Goal: Use online tool/utility: Utilize a website feature to perform a specific function

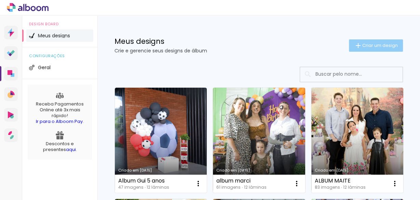
click at [352, 49] on paper-button "Criar um design" at bounding box center [376, 45] width 54 height 12
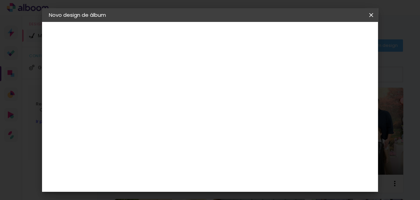
click at [0, 0] on div at bounding box center [0, 0] width 0 height 0
click at [161, 94] on input at bounding box center [161, 92] width 0 height 11
type input "ALBUM LORENA 8 ANOS"
click at [0, 0] on slot "Avançar" at bounding box center [0, 0] width 0 height 0
click at [289, 99] on paper-item "Tamanho Livre" at bounding box center [256, 103] width 66 height 15
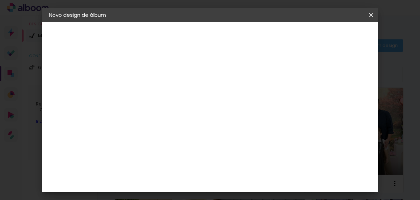
click at [0, 0] on slot "Avançar" at bounding box center [0, 0] width 0 height 0
drag, startPoint x: 257, startPoint y: 167, endPoint x: 244, endPoint y: 166, distance: 13.0
click at [244, 166] on input "60" at bounding box center [248, 167] width 18 height 10
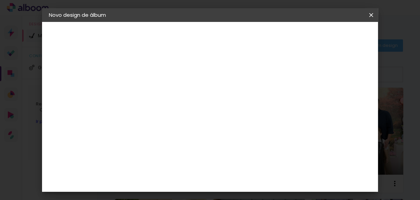
type input "38"
type paper-input "38"
drag, startPoint x: 163, startPoint y: 173, endPoint x: 173, endPoint y: 172, distance: 10.3
click at [173, 172] on div "30" at bounding box center [168, 171] width 26 height 10
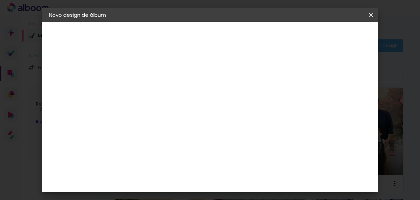
type input "25"
type paper-input "25"
click at [302, 39] on span "Iniciar design" at bounding box center [293, 39] width 18 height 10
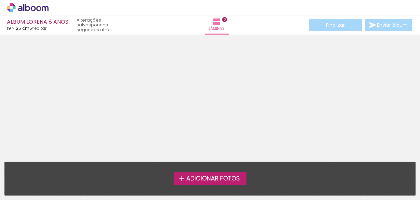
click at [200, 183] on label "Adicionar Fotos" at bounding box center [210, 178] width 73 height 13
click at [0, 0] on input "file" at bounding box center [0, 0] width 0 height 0
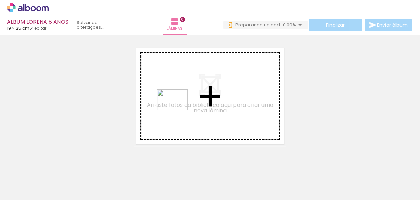
drag, startPoint x: 107, startPoint y: 179, endPoint x: 173, endPoint y: 177, distance: 65.3
click at [187, 102] on quentale-workspace at bounding box center [210, 100] width 420 height 200
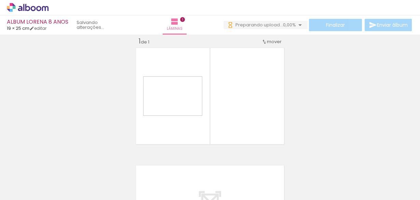
scroll to position [9, 0]
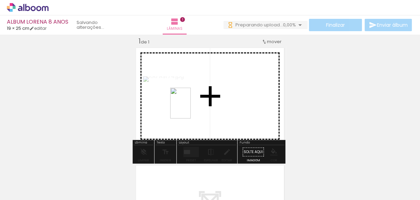
drag, startPoint x: 157, startPoint y: 183, endPoint x: 192, endPoint y: 112, distance: 78.9
click at [191, 108] on quentale-workspace at bounding box center [210, 100] width 420 height 200
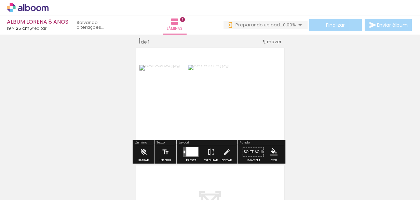
scroll to position [0, 0]
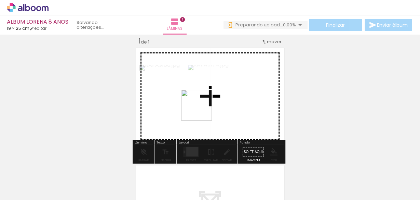
drag, startPoint x: 188, startPoint y: 176, endPoint x: 207, endPoint y: 98, distance: 81.0
click at [207, 98] on quentale-workspace at bounding box center [210, 100] width 420 height 200
drag, startPoint x: 220, startPoint y: 179, endPoint x: 219, endPoint y: 96, distance: 82.4
click at [219, 96] on quentale-workspace at bounding box center [210, 100] width 420 height 200
drag, startPoint x: 241, startPoint y: 183, endPoint x: 230, endPoint y: 92, distance: 91.7
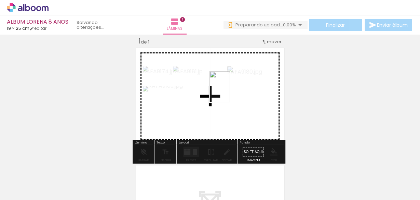
click at [230, 92] on quentale-workspace at bounding box center [210, 100] width 420 height 200
drag, startPoint x: 275, startPoint y: 179, endPoint x: 238, endPoint y: 122, distance: 67.8
click at [238, 122] on quentale-workspace at bounding box center [210, 100] width 420 height 200
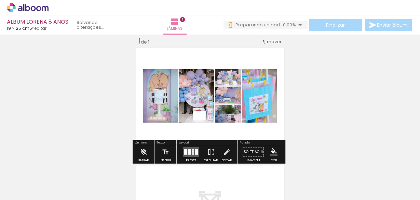
click at [188, 151] on div at bounding box center [189, 151] width 3 height 5
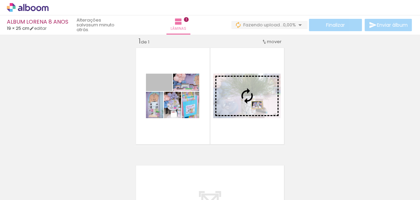
drag, startPoint x: 169, startPoint y: 81, endPoint x: 255, endPoint y: 105, distance: 89.7
click at [0, 0] on slot at bounding box center [0, 0] width 0 height 0
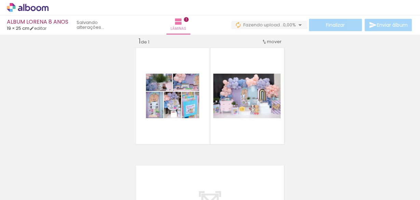
click at [355, 115] on div "Inserir lâmina 1 de 1" at bounding box center [210, 145] width 420 height 235
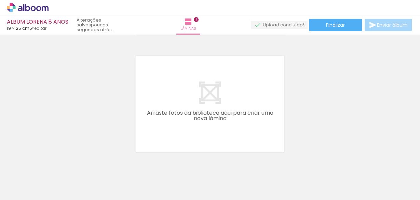
scroll to position [0, 464]
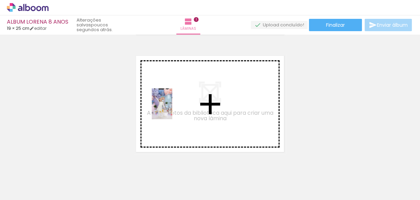
drag, startPoint x: 140, startPoint y: 185, endPoint x: 172, endPoint y: 109, distance: 83.1
click at [172, 109] on quentale-workspace at bounding box center [210, 100] width 420 height 200
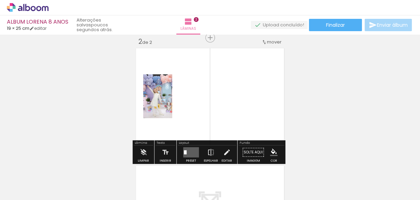
scroll to position [126, 0]
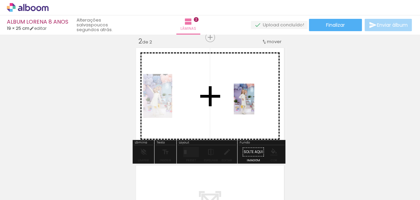
drag, startPoint x: 188, startPoint y: 181, endPoint x: 254, endPoint y: 104, distance: 102.1
click at [254, 104] on quentale-workspace at bounding box center [210, 100] width 420 height 200
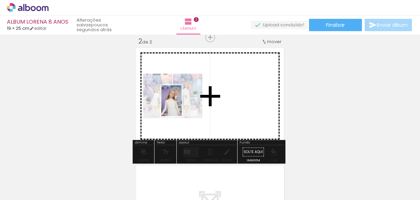
drag, startPoint x: 203, startPoint y: 164, endPoint x: 182, endPoint y: 106, distance: 61.9
click at [182, 106] on quentale-workspace at bounding box center [210, 100] width 420 height 200
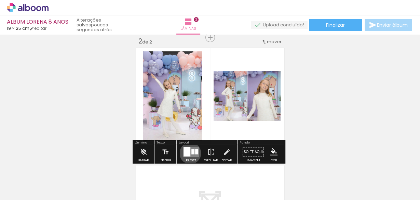
click at [189, 153] on quentale-layouter at bounding box center [191, 152] width 16 height 10
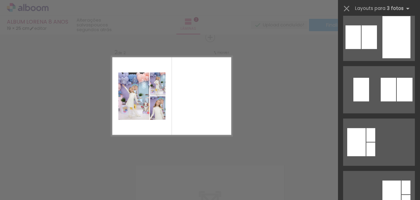
scroll to position [328, 0]
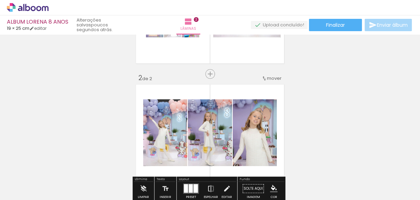
scroll to position [99, 0]
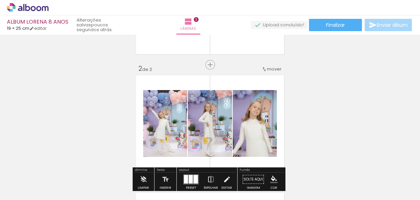
click at [364, 97] on div "Inserir lâmina 1 de 2 Inserir lâmina 2 de 2" at bounding box center [210, 114] width 420 height 352
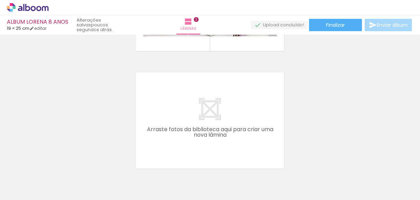
scroll to position [0, 68]
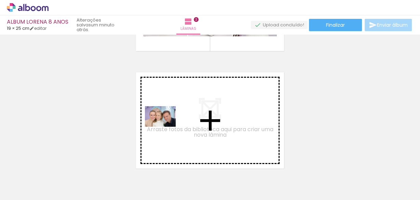
drag, startPoint x: 117, startPoint y: 184, endPoint x: 166, endPoint y: 127, distance: 75.5
click at [166, 127] on quentale-workspace at bounding box center [210, 100] width 420 height 200
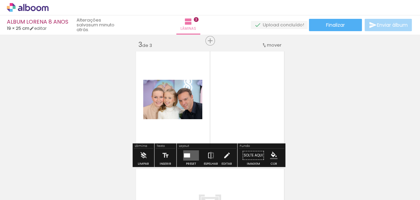
scroll to position [243, 0]
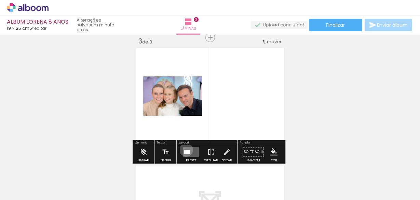
click at [185, 149] on quentale-layouter at bounding box center [191, 152] width 16 height 10
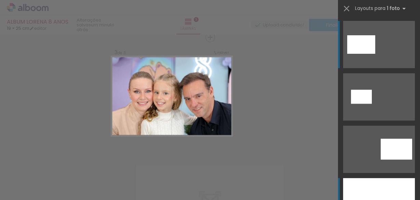
click at [401, 184] on div at bounding box center [379, 201] width 72 height 47
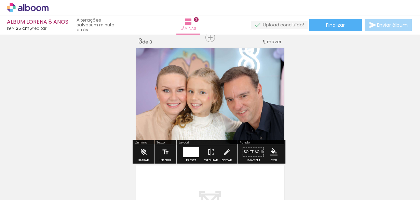
click at [356, 113] on div "Inserir lâmina 1 de 3 Inserir lâmina 2 de 3 Inserir lâmina 3 de 3" at bounding box center [210, 29] width 420 height 470
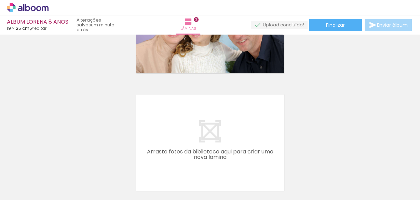
scroll to position [325, 0]
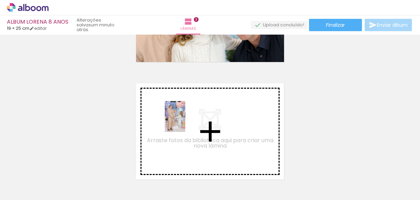
drag, startPoint x: 219, startPoint y: 186, endPoint x: 185, endPoint y: 121, distance: 72.8
click at [185, 121] on quentale-workspace at bounding box center [210, 100] width 420 height 200
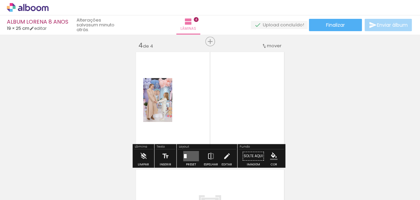
scroll to position [360, 0]
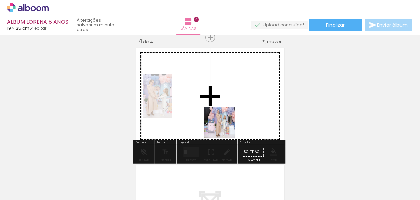
drag, startPoint x: 238, startPoint y: 146, endPoint x: 216, endPoint y: 113, distance: 39.6
click at [216, 113] on quentale-workspace at bounding box center [210, 100] width 420 height 200
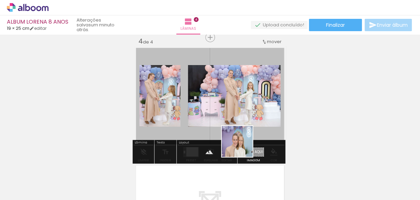
drag, startPoint x: 289, startPoint y: 184, endPoint x: 234, endPoint y: 135, distance: 74.2
click at [234, 135] on quentale-workspace at bounding box center [210, 100] width 420 height 200
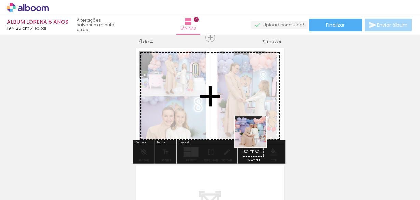
drag, startPoint x: 335, startPoint y: 181, endPoint x: 239, endPoint y: 120, distance: 114.4
click at [239, 120] on quentale-workspace at bounding box center [210, 100] width 420 height 200
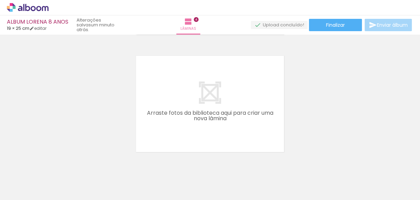
scroll to position [0, 213]
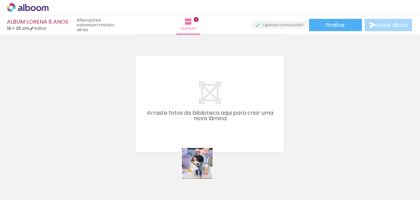
drag, startPoint x: 203, startPoint y: 181, endPoint x: 196, endPoint y: 108, distance: 72.5
click at [196, 108] on quentale-workspace at bounding box center [210, 100] width 420 height 200
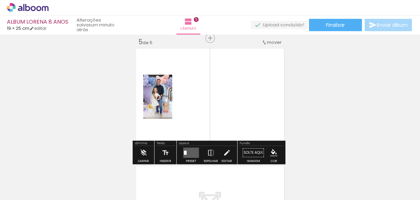
scroll to position [478, 0]
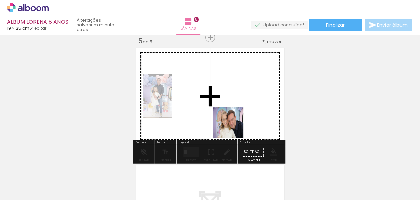
drag, startPoint x: 245, startPoint y: 183, endPoint x: 232, endPoint y: 117, distance: 66.7
click at [232, 117] on quentale-workspace at bounding box center [210, 100] width 420 height 200
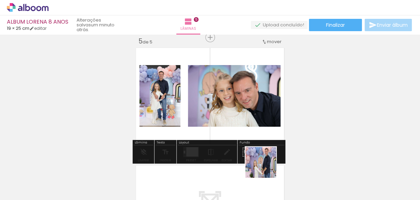
drag, startPoint x: 282, startPoint y: 182, endPoint x: 232, endPoint y: 128, distance: 73.8
click at [220, 117] on quentale-workspace at bounding box center [210, 100] width 420 height 200
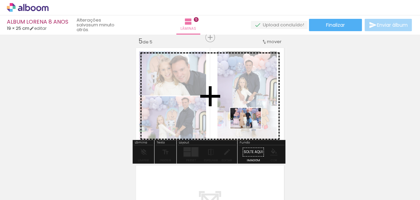
drag, startPoint x: 323, startPoint y: 183, endPoint x: 244, endPoint y: 120, distance: 100.7
click at [244, 120] on quentale-workspace at bounding box center [210, 100] width 420 height 200
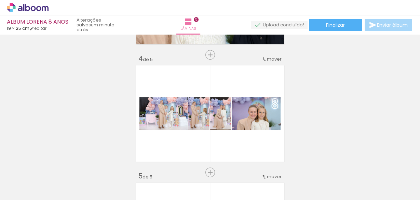
scroll to position [341, 0]
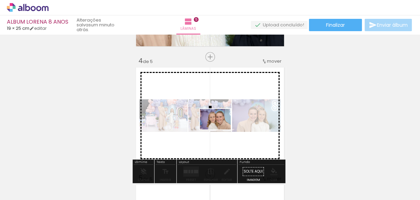
drag, startPoint x: 349, startPoint y: 178, endPoint x: 221, endPoint y: 129, distance: 136.7
click at [221, 129] on quentale-workspace at bounding box center [210, 100] width 420 height 200
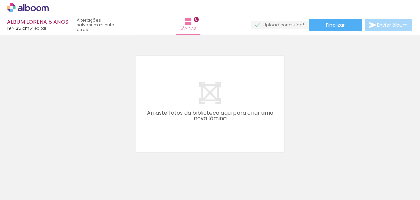
scroll to position [0, 838]
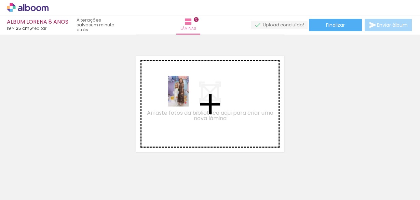
drag, startPoint x: 199, startPoint y: 184, endPoint x: 189, endPoint y: 96, distance: 88.2
click at [189, 96] on quentale-workspace at bounding box center [210, 100] width 420 height 200
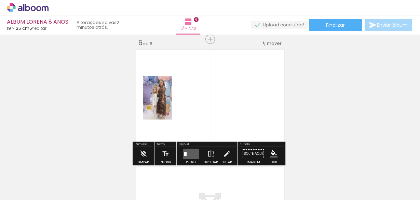
scroll to position [595, 0]
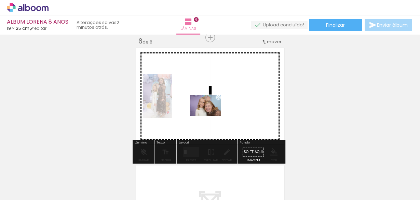
drag, startPoint x: 244, startPoint y: 173, endPoint x: 211, endPoint y: 116, distance: 66.5
click at [211, 116] on quentale-workspace at bounding box center [210, 100] width 420 height 200
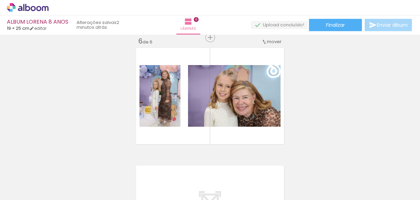
scroll to position [0, 1361]
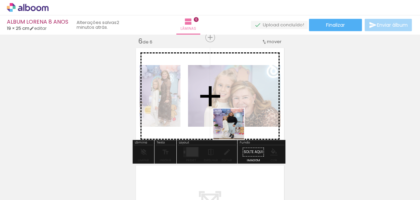
drag, startPoint x: 239, startPoint y: 180, endPoint x: 234, endPoint y: 117, distance: 62.8
click at [234, 117] on quentale-workspace at bounding box center [210, 100] width 420 height 200
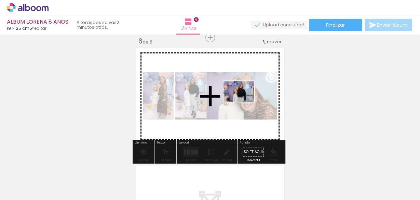
drag, startPoint x: 275, startPoint y: 181, endPoint x: 244, endPoint y: 102, distance: 84.7
click at [244, 102] on quentale-workspace at bounding box center [210, 100] width 420 height 200
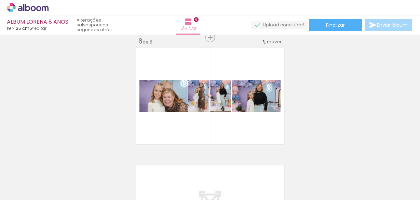
scroll to position [0, 899]
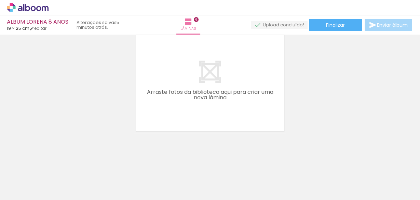
scroll to position [0, 969]
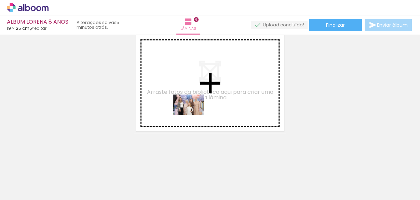
drag, startPoint x: 217, startPoint y: 186, endPoint x: 194, endPoint y: 115, distance: 75.0
click at [194, 115] on quentale-workspace at bounding box center [210, 100] width 420 height 200
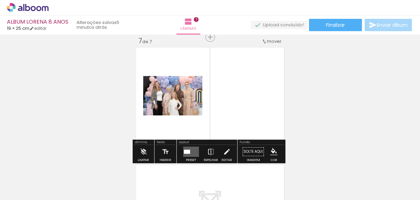
scroll to position [712, 0]
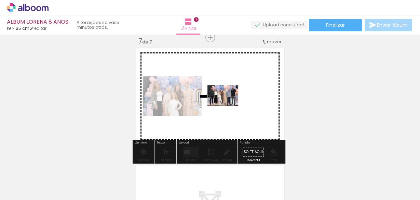
drag, startPoint x: 253, startPoint y: 181, endPoint x: 228, endPoint y: 106, distance: 78.8
click at [228, 106] on quentale-workspace at bounding box center [210, 100] width 420 height 200
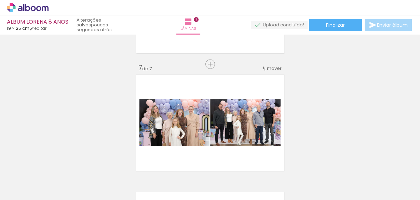
scroll to position [685, 0]
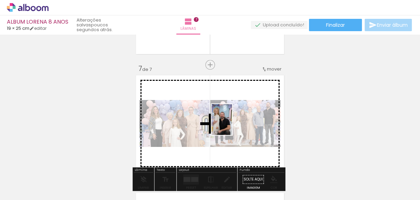
drag, startPoint x: 182, startPoint y: 182, endPoint x: 232, endPoint y: 124, distance: 76.4
click at [232, 124] on quentale-workspace at bounding box center [210, 100] width 420 height 200
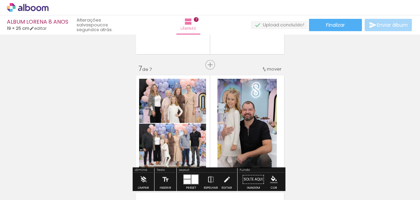
scroll to position [0, 1023]
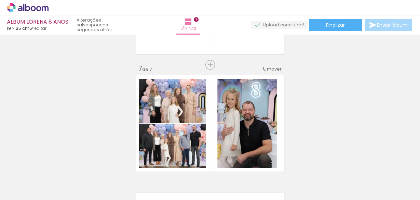
scroll to position [0, 1322]
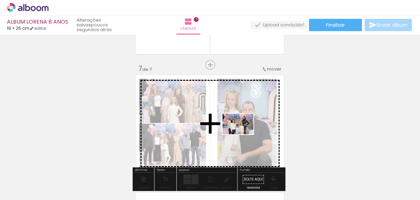
drag, startPoint x: 243, startPoint y: 185, endPoint x: 243, endPoint y: 134, distance: 50.6
click at [243, 134] on quentale-workspace at bounding box center [210, 100] width 420 height 200
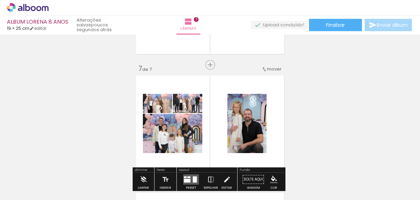
scroll to position [0, 1358]
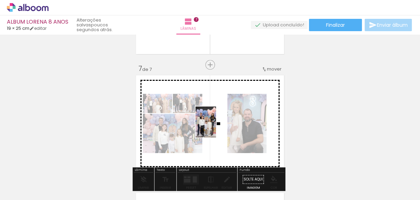
drag, startPoint x: 170, startPoint y: 181, endPoint x: 241, endPoint y: 154, distance: 76.9
click at [216, 127] on quentale-workspace at bounding box center [210, 100] width 420 height 200
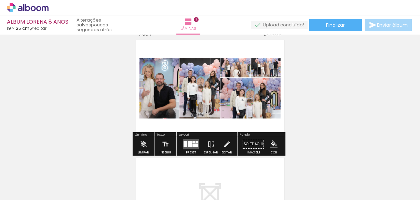
scroll to position [767, 0]
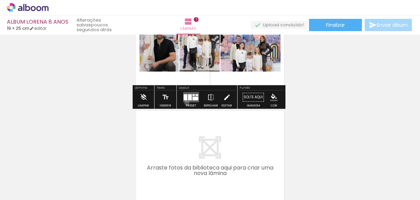
click at [185, 102] on div at bounding box center [191, 97] width 18 height 14
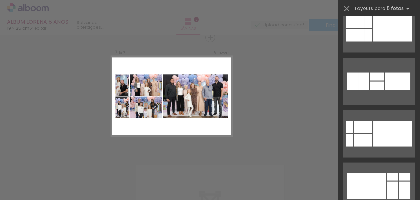
scroll to position [1094, 0]
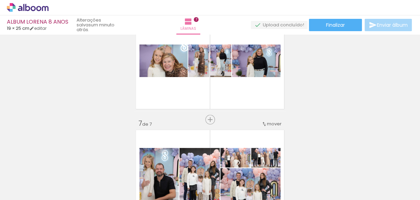
scroll to position [658, 0]
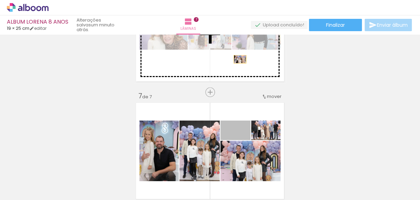
drag, startPoint x: 245, startPoint y: 129, endPoint x: 238, endPoint y: 59, distance: 70.4
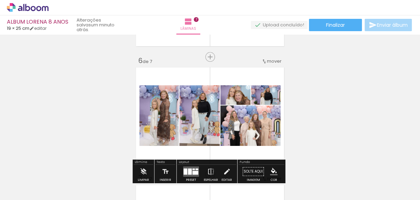
scroll to position [712, 0]
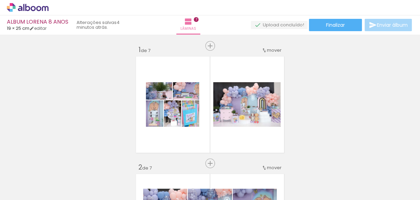
scroll to position [0, 173]
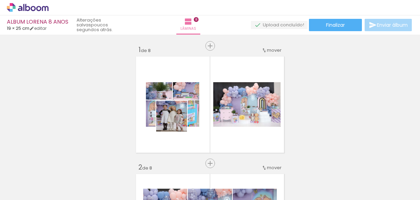
click at [178, 120] on quentale-workspace at bounding box center [210, 100] width 420 height 200
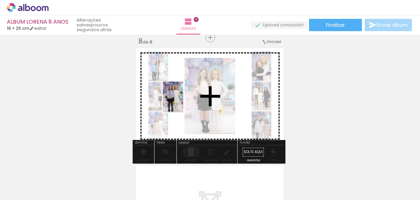
drag, startPoint x: 125, startPoint y: 180, endPoint x: 183, endPoint y: 102, distance: 97.2
click at [183, 102] on quentale-workspace at bounding box center [210, 100] width 420 height 200
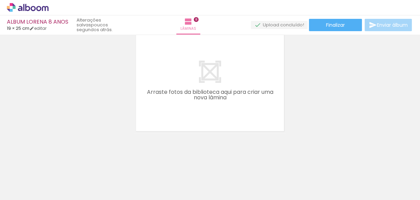
scroll to position [0, 1369]
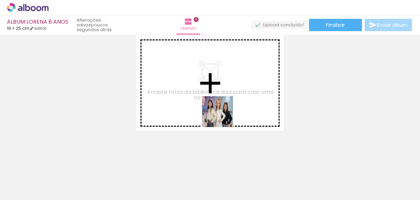
drag, startPoint x: 232, startPoint y: 181, endPoint x: 222, endPoint y: 116, distance: 66.4
click at [222, 116] on quentale-workspace at bounding box center [210, 100] width 420 height 200
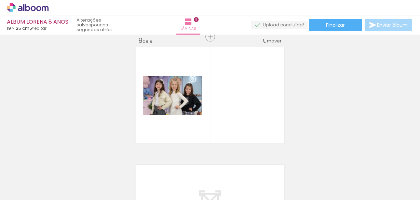
scroll to position [947, 0]
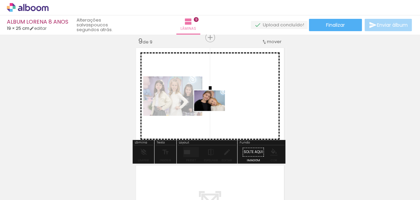
drag, startPoint x: 271, startPoint y: 178, endPoint x: 215, endPoint y: 111, distance: 87.2
click at [215, 111] on quentale-workspace at bounding box center [210, 100] width 420 height 200
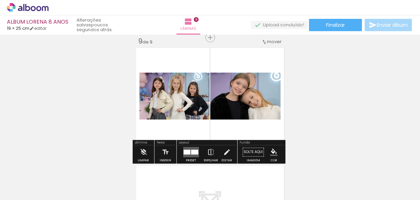
scroll to position [0, 1529]
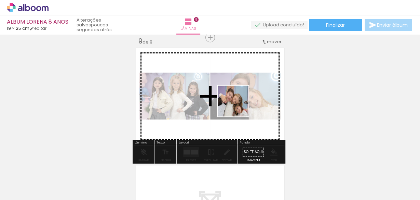
drag, startPoint x: 231, startPoint y: 182, endPoint x: 238, endPoint y: 105, distance: 76.6
click at [238, 105] on quentale-workspace at bounding box center [210, 100] width 420 height 200
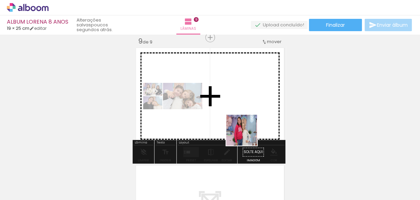
drag, startPoint x: 270, startPoint y: 180, endPoint x: 261, endPoint y: 153, distance: 28.0
click at [237, 110] on quentale-workspace at bounding box center [210, 100] width 420 height 200
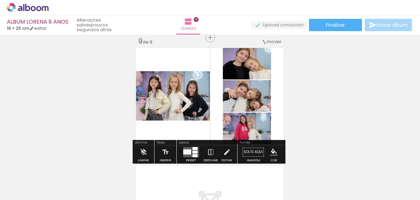
scroll to position [0, 1633]
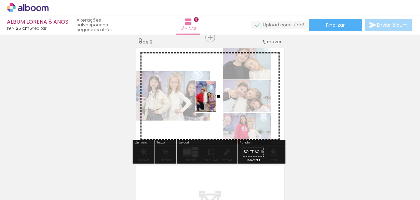
drag, startPoint x: 204, startPoint y: 187, endPoint x: 216, endPoint y: 102, distance: 86.7
click at [216, 102] on quentale-workspace at bounding box center [210, 100] width 420 height 200
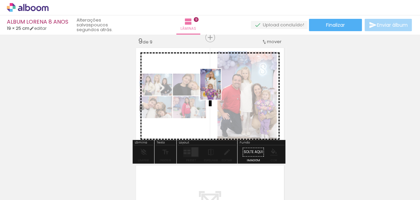
drag, startPoint x: 234, startPoint y: 184, endPoint x: 221, endPoint y: 89, distance: 96.0
click at [221, 89] on quentale-workspace at bounding box center [210, 100] width 420 height 200
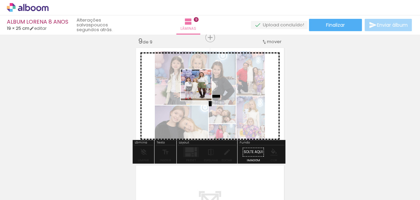
drag, startPoint x: 315, startPoint y: 178, endPoint x: 201, endPoint y: 90, distance: 143.5
click at [201, 90] on quentale-workspace at bounding box center [210, 100] width 420 height 200
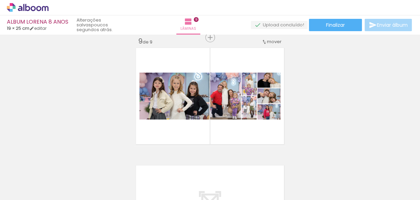
scroll to position [0, 1893]
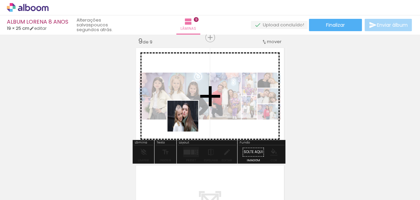
drag, startPoint x: 178, startPoint y: 180, endPoint x: 284, endPoint y: 198, distance: 108.2
click at [196, 100] on quentale-workspace at bounding box center [210, 100] width 420 height 200
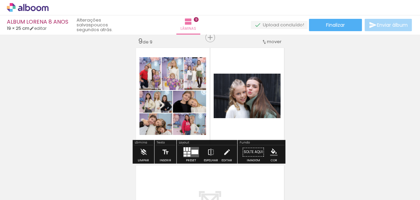
scroll to position [0, 1936]
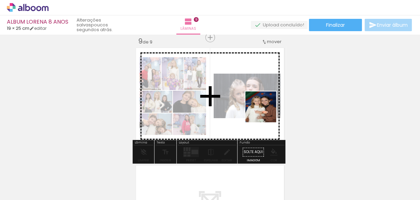
drag, startPoint x: 394, startPoint y: 183, endPoint x: 266, endPoint y: 112, distance: 146.5
click at [266, 112] on quentale-workspace at bounding box center [210, 100] width 420 height 200
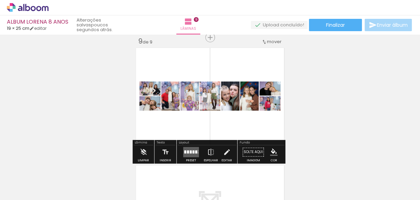
click at [190, 152] on quentale-layouter at bounding box center [191, 152] width 16 height 10
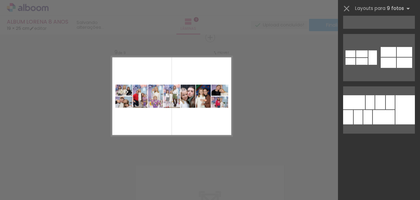
scroll to position [0, 0]
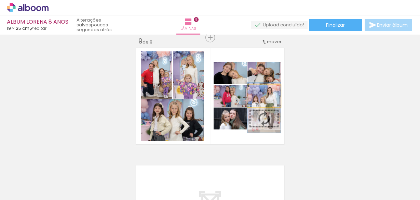
drag, startPoint x: 275, startPoint y: 97, endPoint x: 274, endPoint y: 109, distance: 11.7
click at [0, 0] on slot at bounding box center [0, 0] width 0 height 0
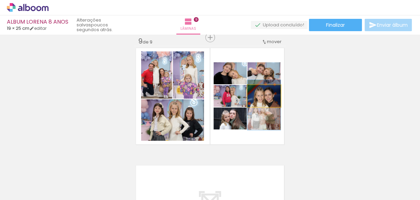
drag, startPoint x: 278, startPoint y: 94, endPoint x: 277, endPoint y: 103, distance: 8.9
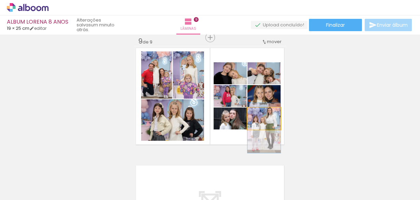
drag, startPoint x: 276, startPoint y: 121, endPoint x: 277, endPoint y: 130, distance: 9.3
click at [277, 130] on quentale-layouter at bounding box center [210, 96] width 152 height 100
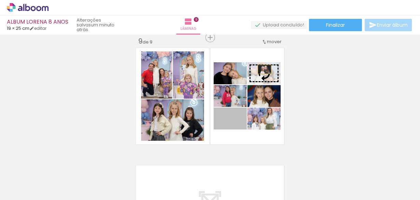
drag, startPoint x: 241, startPoint y: 121, endPoint x: 263, endPoint y: 69, distance: 56.9
click at [0, 0] on slot at bounding box center [0, 0] width 0 height 0
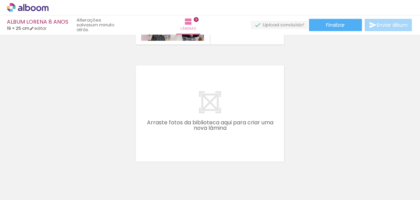
scroll to position [1050, 0]
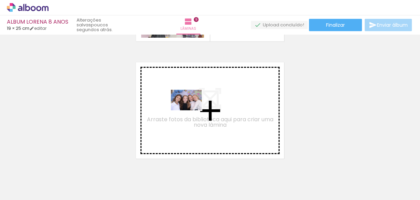
drag, startPoint x: 174, startPoint y: 181, endPoint x: 192, endPoint y: 106, distance: 76.9
click at [192, 106] on quentale-workspace at bounding box center [210, 100] width 420 height 200
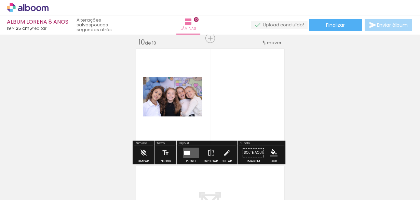
scroll to position [1064, 0]
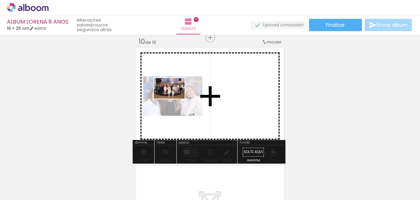
drag, startPoint x: 208, startPoint y: 179, endPoint x: 174, endPoint y: 99, distance: 87.1
click at [174, 99] on quentale-workspace at bounding box center [210, 100] width 420 height 200
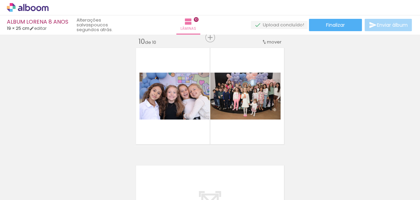
scroll to position [0, 286]
drag, startPoint x: 398, startPoint y: 198, endPoint x: 59, endPoint y: 115, distance: 349.2
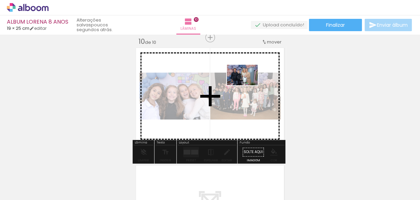
drag, startPoint x: 243, startPoint y: 176, endPoint x: 248, endPoint y: 85, distance: 91.1
click at [248, 85] on quentale-workspace at bounding box center [210, 100] width 420 height 200
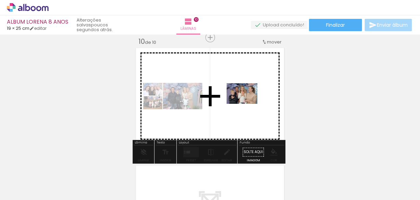
drag, startPoint x: 290, startPoint y: 184, endPoint x: 247, endPoint y: 104, distance: 90.6
click at [247, 104] on quentale-workspace at bounding box center [210, 100] width 420 height 200
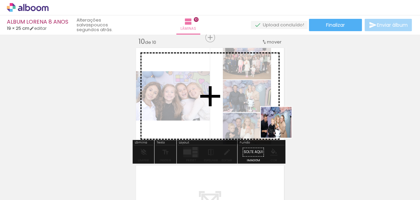
drag, startPoint x: 350, startPoint y: 183, endPoint x: 273, endPoint y: 119, distance: 100.0
click at [273, 119] on quentale-workspace at bounding box center [210, 100] width 420 height 200
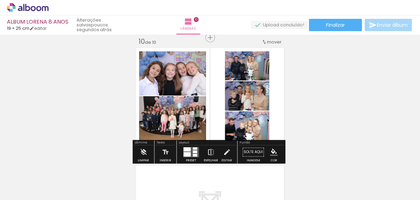
click at [207, 154] on iron-icon at bounding box center [211, 152] width 8 height 14
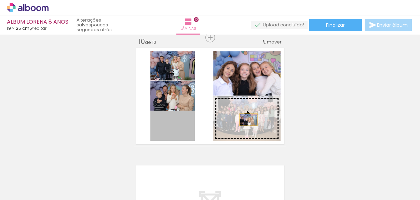
drag, startPoint x: 178, startPoint y: 131, endPoint x: 247, endPoint y: 119, distance: 69.7
click at [0, 0] on slot at bounding box center [0, 0] width 0 height 0
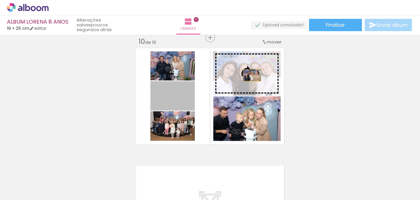
drag, startPoint x: 182, startPoint y: 99, endPoint x: 250, endPoint y: 75, distance: 71.9
click at [0, 0] on slot at bounding box center [0, 0] width 0 height 0
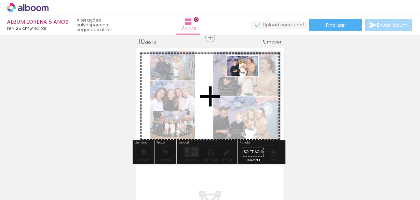
drag, startPoint x: 321, startPoint y: 182, endPoint x: 248, endPoint y: 76, distance: 128.6
click at [248, 76] on quentale-workspace at bounding box center [210, 100] width 420 height 200
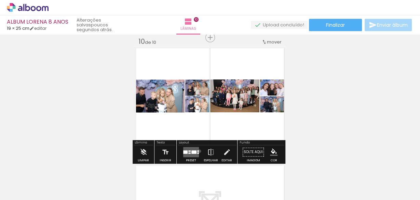
click at [198, 150] on div at bounding box center [191, 152] width 18 height 14
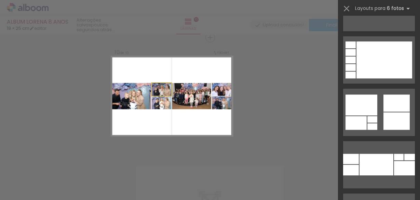
scroll to position [0, 0]
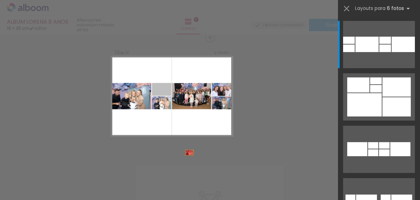
drag, startPoint x: 163, startPoint y: 90, endPoint x: 194, endPoint y: 168, distance: 84.0
click at [194, 168] on quentale-workspace at bounding box center [210, 100] width 420 height 200
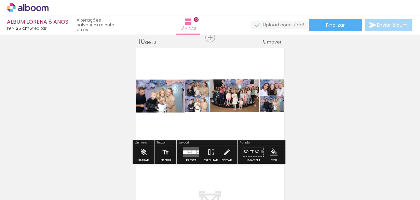
click at [196, 147] on quentale-layouter at bounding box center [191, 152] width 16 height 10
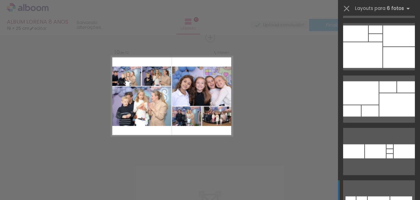
scroll to position [739, 0]
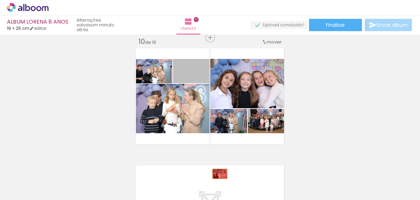
drag, startPoint x: 206, startPoint y: 76, endPoint x: 218, endPoint y: 173, distance: 97.5
click at [218, 173] on quentale-workspace at bounding box center [210, 100] width 420 height 200
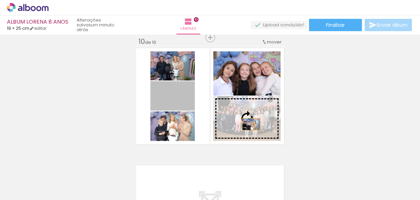
drag, startPoint x: 185, startPoint y: 103, endPoint x: 250, endPoint y: 123, distance: 68.0
click at [0, 0] on slot at bounding box center [0, 0] width 0 height 0
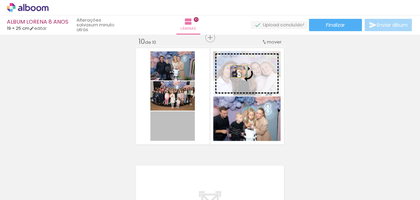
drag, startPoint x: 189, startPoint y: 127, endPoint x: 237, endPoint y: 71, distance: 73.8
click at [0, 0] on slot at bounding box center [0, 0] width 0 height 0
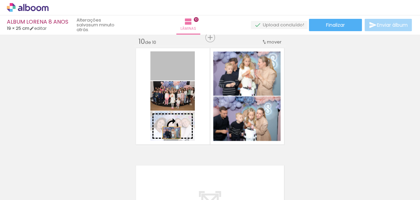
drag, startPoint x: 188, startPoint y: 73, endPoint x: 171, endPoint y: 132, distance: 61.1
click at [0, 0] on slot at bounding box center [0, 0] width 0 height 0
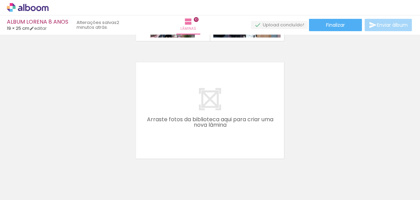
scroll to position [0, 0]
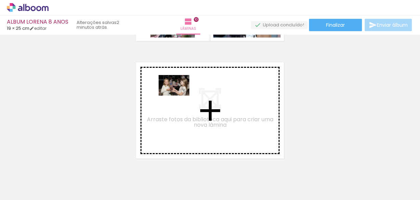
drag, startPoint x: 76, startPoint y: 170, endPoint x: 179, endPoint y: 95, distance: 127.2
click at [179, 95] on quentale-workspace at bounding box center [210, 100] width 420 height 200
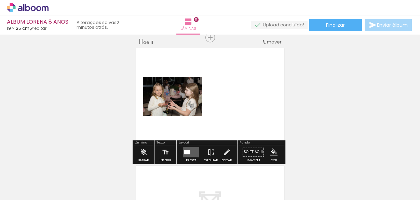
scroll to position [1182, 0]
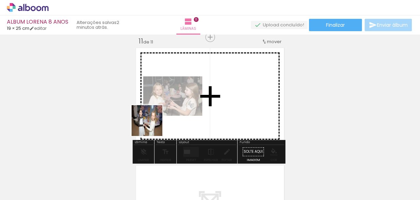
drag, startPoint x: 118, startPoint y: 175, endPoint x: 173, endPoint y: 99, distance: 93.6
click at [173, 99] on quentale-workspace at bounding box center [210, 100] width 420 height 200
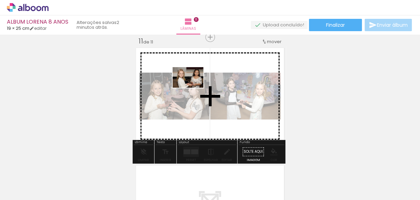
drag, startPoint x: 148, startPoint y: 183, endPoint x: 193, endPoint y: 88, distance: 106.0
click at [193, 88] on quentale-workspace at bounding box center [210, 100] width 420 height 200
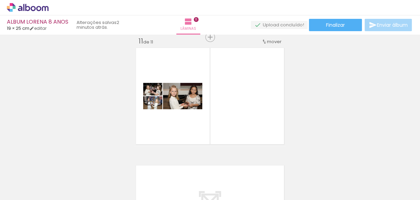
scroll to position [0, 1067]
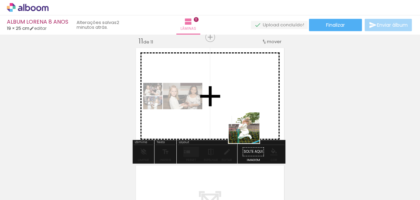
drag, startPoint x: 226, startPoint y: 180, endPoint x: 254, endPoint y: 117, distance: 69.0
click at [254, 117] on quentale-workspace at bounding box center [210, 100] width 420 height 200
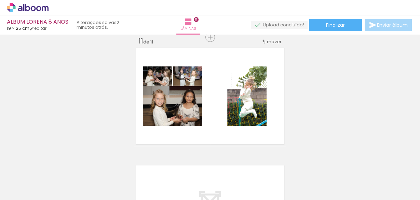
scroll to position [0, 1936]
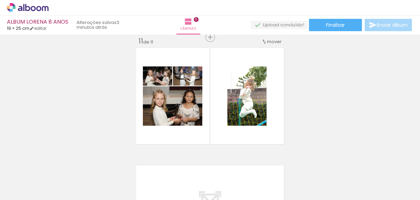
scroll to position [0, 458]
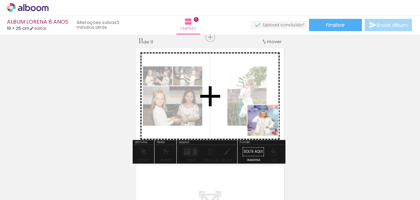
drag, startPoint x: 299, startPoint y: 175, endPoint x: 266, endPoint y: 121, distance: 63.7
click at [266, 121] on quentale-workspace at bounding box center [210, 100] width 420 height 200
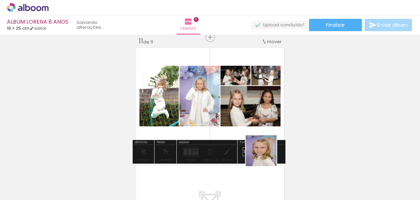
drag, startPoint x: 266, startPoint y: 169, endPoint x: 225, endPoint y: 179, distance: 42.3
click at [257, 113] on quentale-workspace at bounding box center [210, 100] width 420 height 200
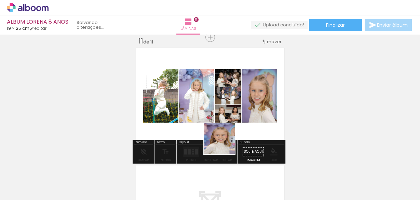
drag, startPoint x: 225, startPoint y: 185, endPoint x: 224, endPoint y: 124, distance: 60.2
click at [224, 124] on quentale-workspace at bounding box center [210, 100] width 420 height 200
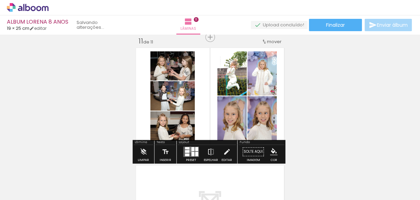
click at [189, 149] on quentale-layouter at bounding box center [191, 152] width 16 height 10
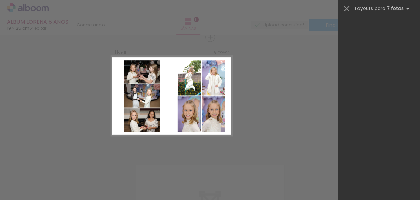
scroll to position [0, 0]
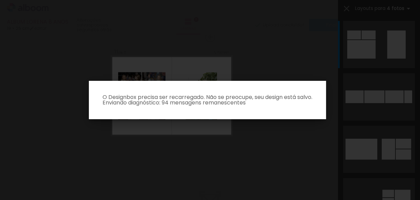
scroll to position [0, 458]
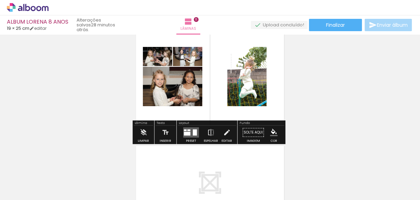
scroll to position [1203, 0]
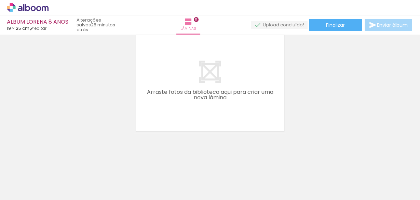
scroll to position [0, 572]
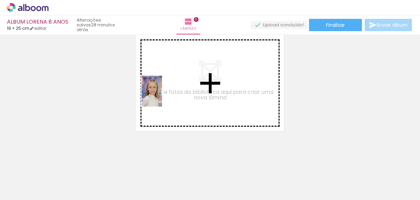
drag, startPoint x: 101, startPoint y: 185, endPoint x: 162, endPoint y: 96, distance: 108.1
click at [162, 96] on quentale-workspace at bounding box center [210, 100] width 420 height 200
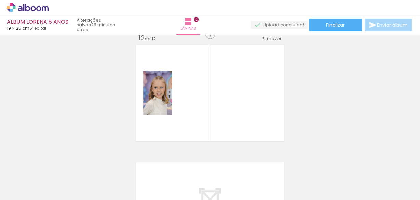
scroll to position [1299, 0]
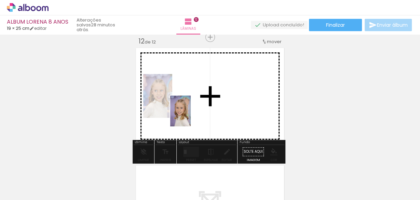
drag, startPoint x: 154, startPoint y: 183, endPoint x: 191, endPoint y: 116, distance: 76.7
click at [191, 116] on quentale-workspace at bounding box center [210, 100] width 420 height 200
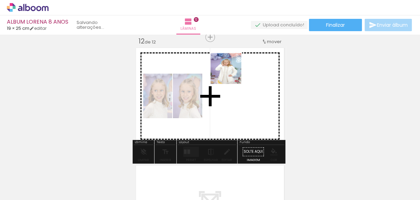
drag, startPoint x: 189, startPoint y: 184, endPoint x: 232, endPoint y: 72, distance: 119.9
click at [232, 72] on quentale-workspace at bounding box center [210, 100] width 420 height 200
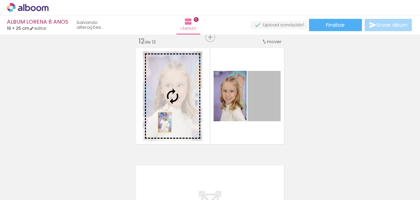
drag, startPoint x: 267, startPoint y: 104, endPoint x: 160, endPoint y: 119, distance: 107.4
click at [0, 0] on slot at bounding box center [0, 0] width 0 height 0
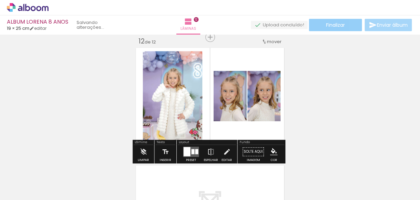
click at [337, 26] on span "Finalizar" at bounding box center [335, 25] width 19 height 5
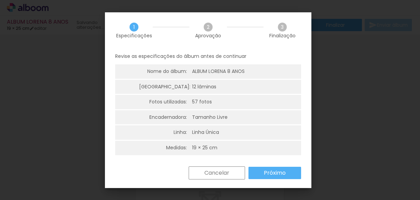
click at [291, 176] on paper-button "Próximo" at bounding box center [275, 173] width 53 height 12
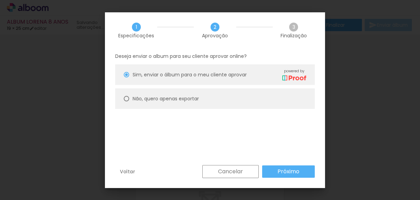
click at [124, 102] on paper-radio-button "Não, quero apenas exportar" at bounding box center [215, 98] width 200 height 21
type paper-radio-button "on"
click at [306, 166] on paper-button "Próximo" at bounding box center [288, 171] width 53 height 12
type input "Alta, 300 DPI"
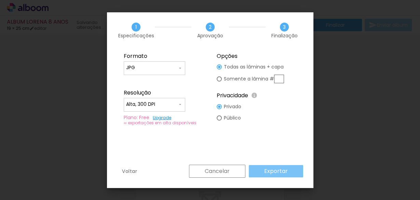
drag, startPoint x: 288, startPoint y: 172, endPoint x: 293, endPoint y: 146, distance: 26.6
click at [293, 146] on div "1 Especificações 2 Aprovação 3 Finalização Formato JPG PDF Resolução Alta, 300 …" at bounding box center [210, 99] width 207 height 175
click at [274, 179] on div "Voltar Cancelar Exportar" at bounding box center [210, 176] width 207 height 23
click at [0, 0] on slot "Exportar" at bounding box center [0, 0] width 0 height 0
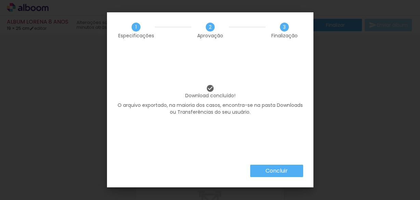
scroll to position [0, 572]
click at [0, 0] on slot "Concluir" at bounding box center [0, 0] width 0 height 0
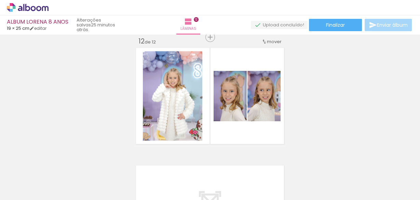
scroll to position [0, 572]
